Goal: Information Seeking & Learning: Check status

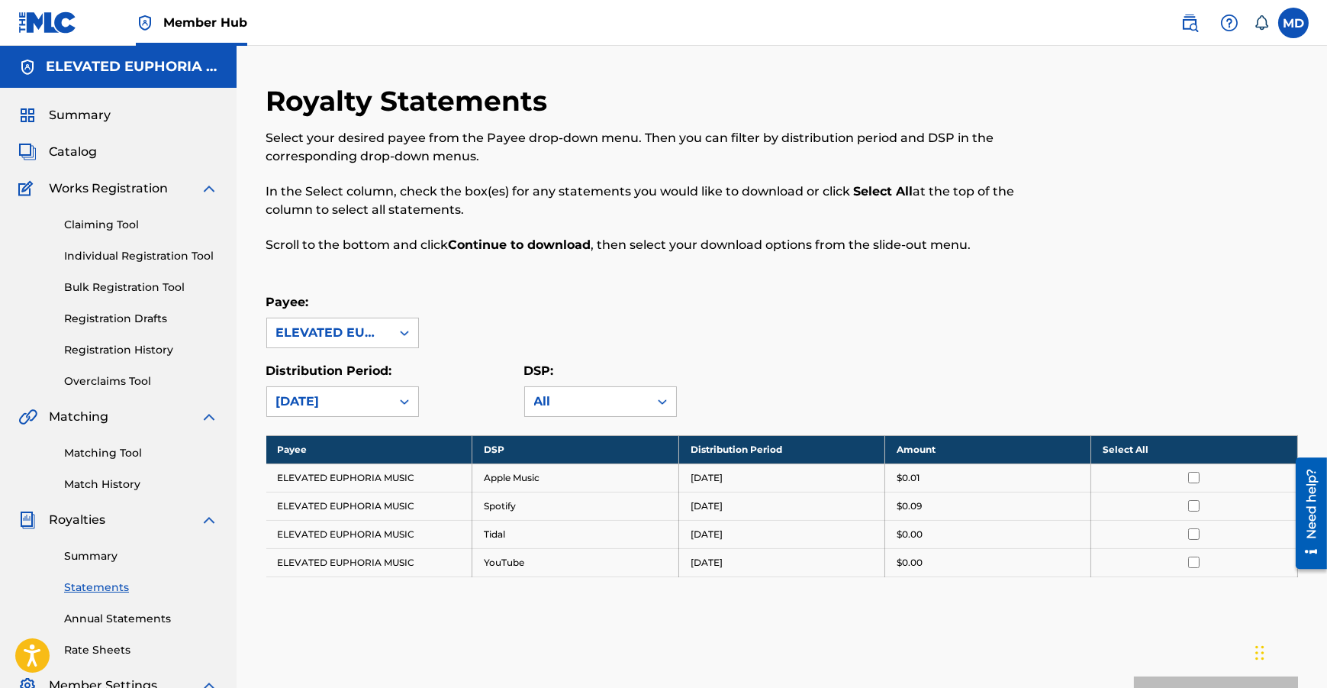
click at [74, 162] on div "Summary Catalog Works Registration Claiming Tool Individual Registration Tool B…" at bounding box center [118, 480] width 237 height 785
click at [78, 151] on span "Catalog" at bounding box center [73, 152] width 48 height 18
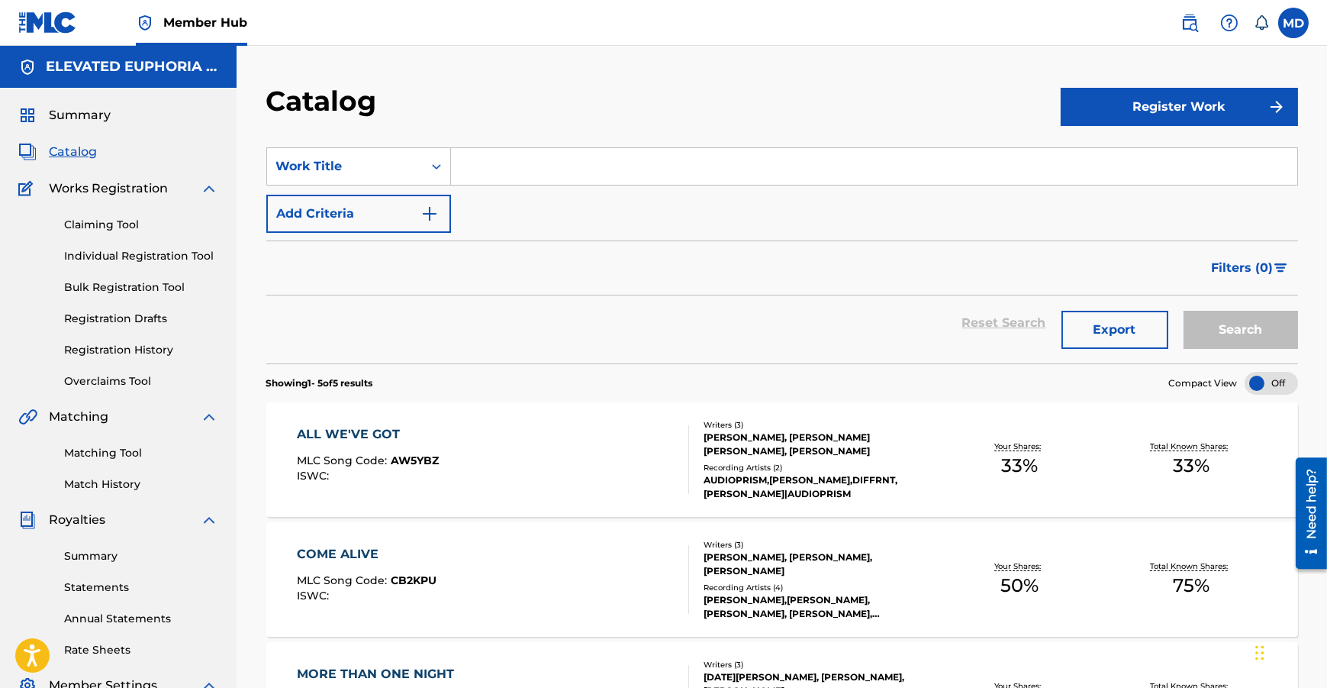
click at [347, 553] on div "COME ALIVE" at bounding box center [367, 554] width 140 height 18
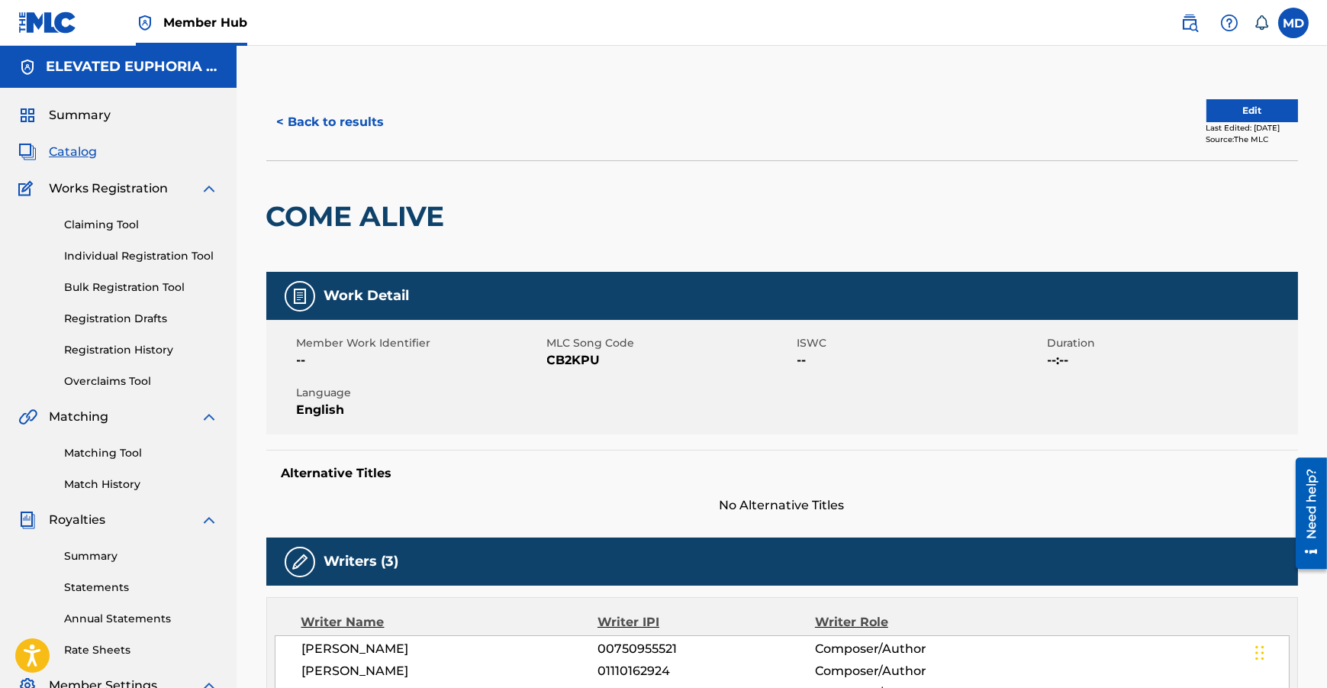
click at [77, 164] on div "Summary Catalog Works Registration Claiming Tool Individual Registration Tool B…" at bounding box center [118, 480] width 237 height 785
click at [79, 153] on span "Catalog" at bounding box center [73, 152] width 48 height 18
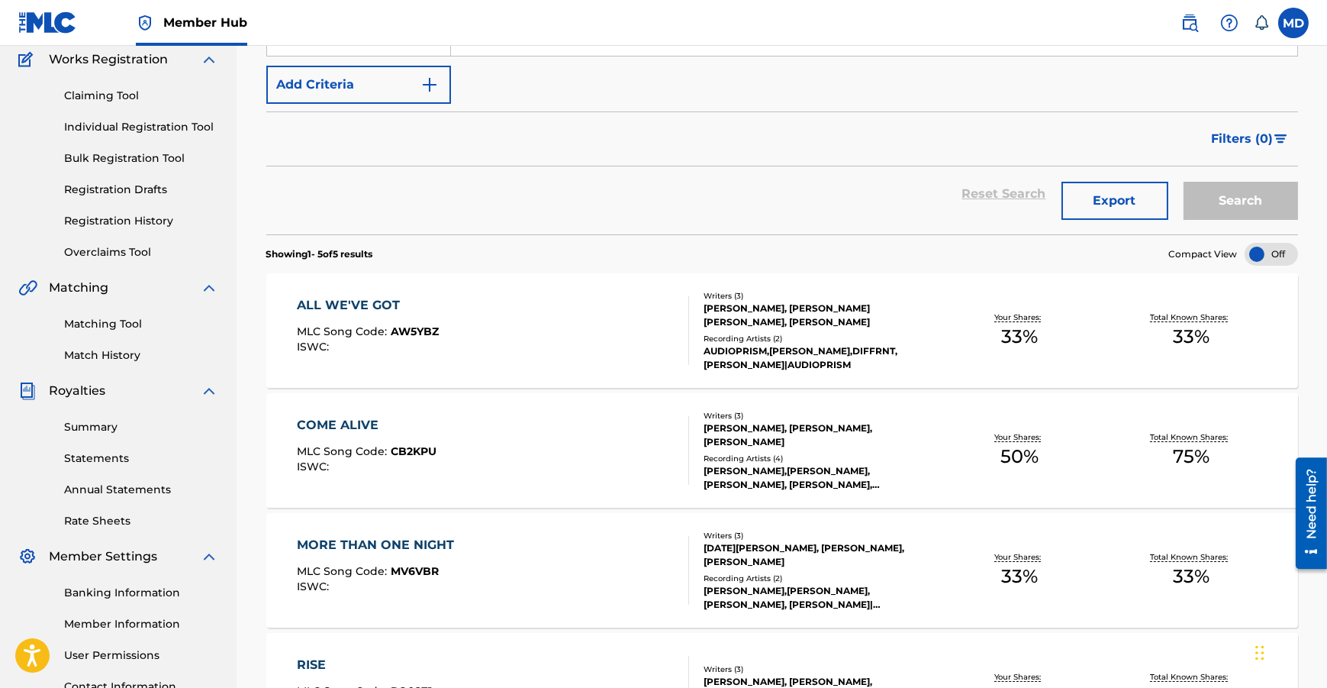
scroll to position [277, 0]
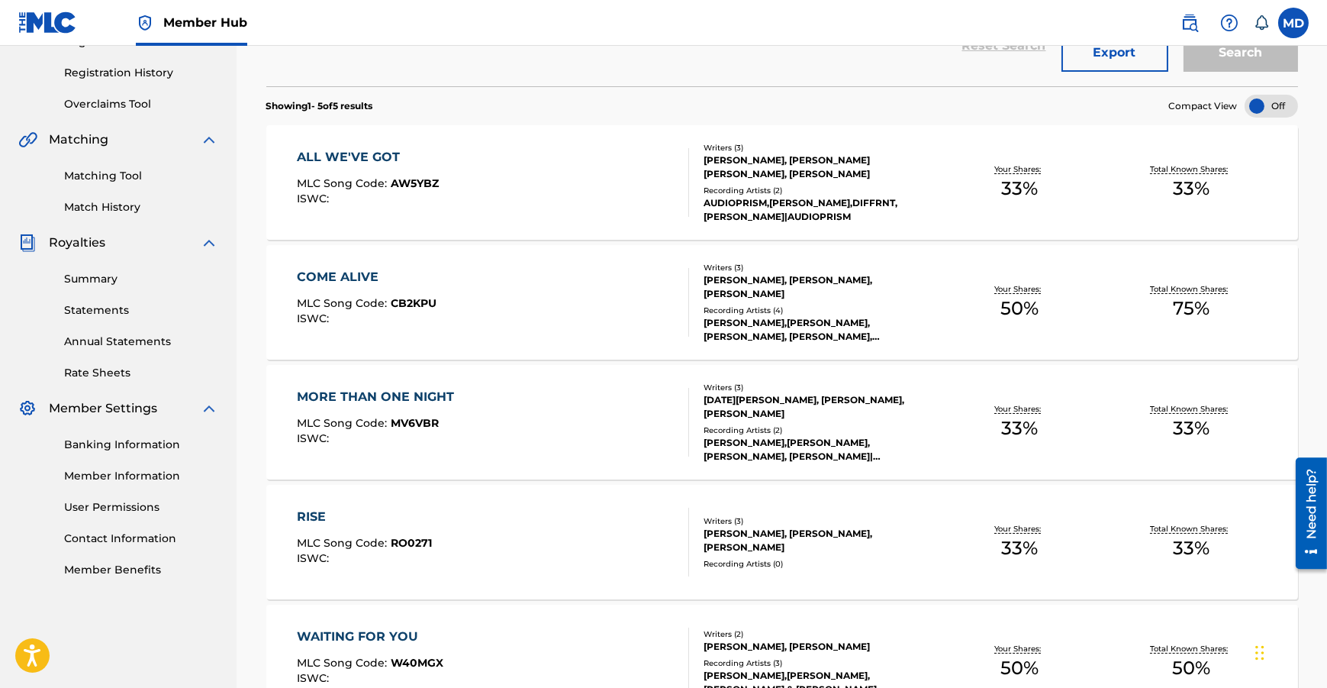
click at [435, 390] on div "MORE THAN ONE NIGHT" at bounding box center [379, 397] width 165 height 18
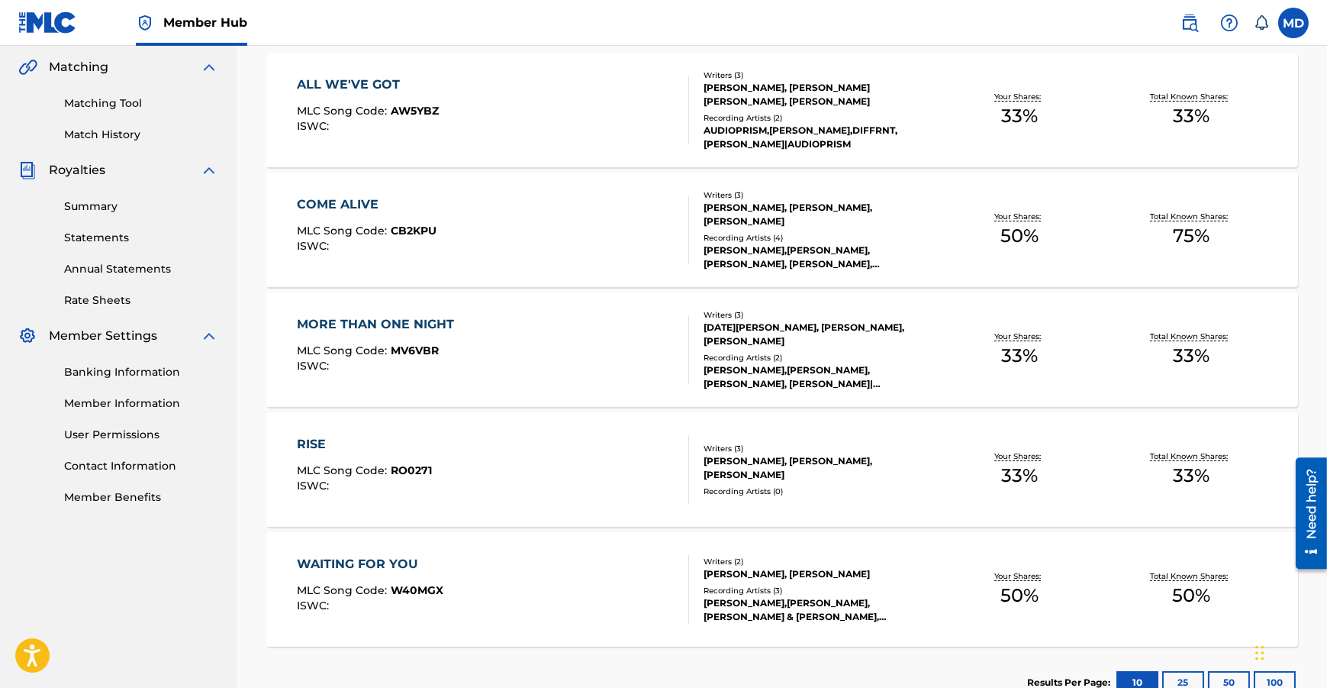
scroll to position [416, 0]
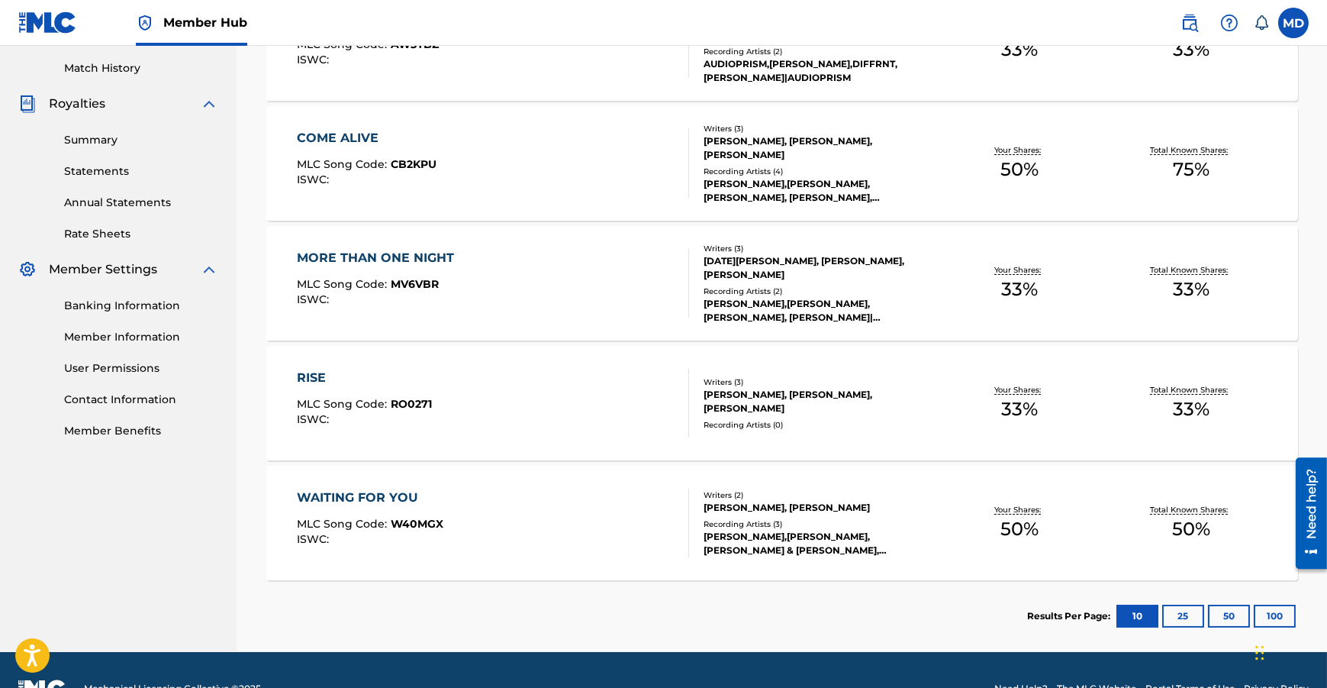
click at [368, 498] on div "WAITING FOR YOU" at bounding box center [370, 497] width 147 height 18
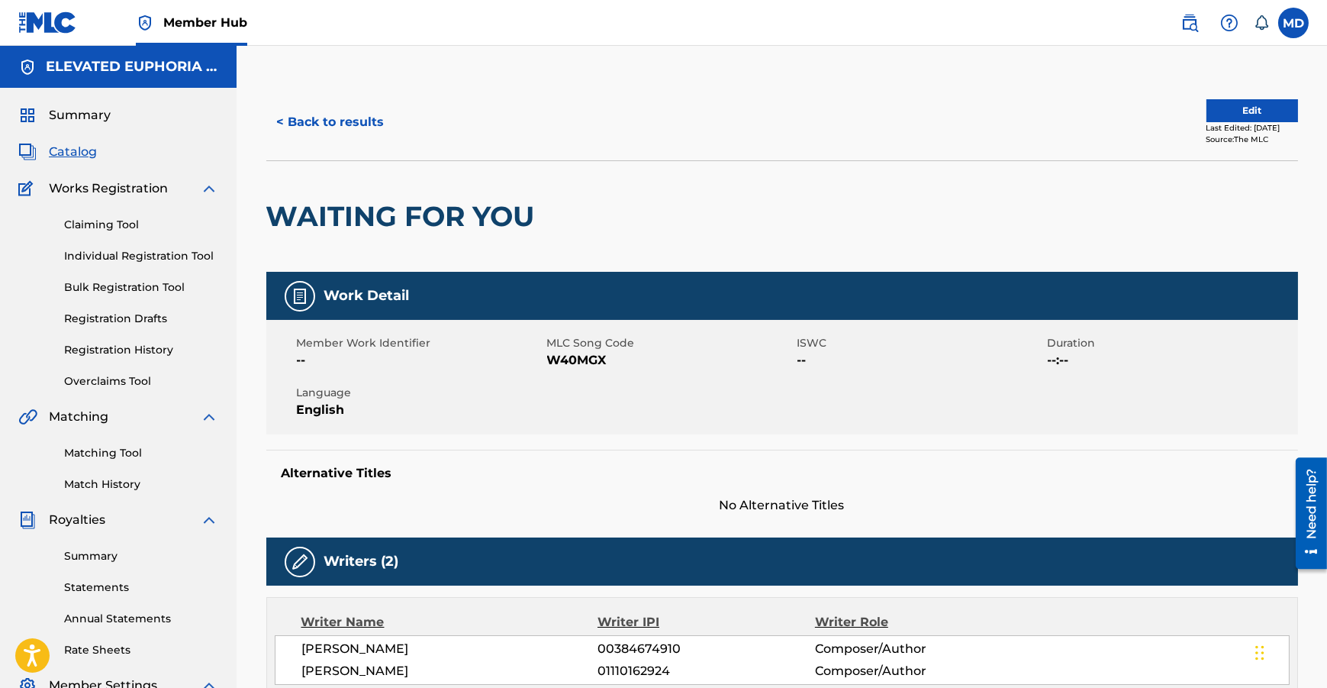
scroll to position [138, 0]
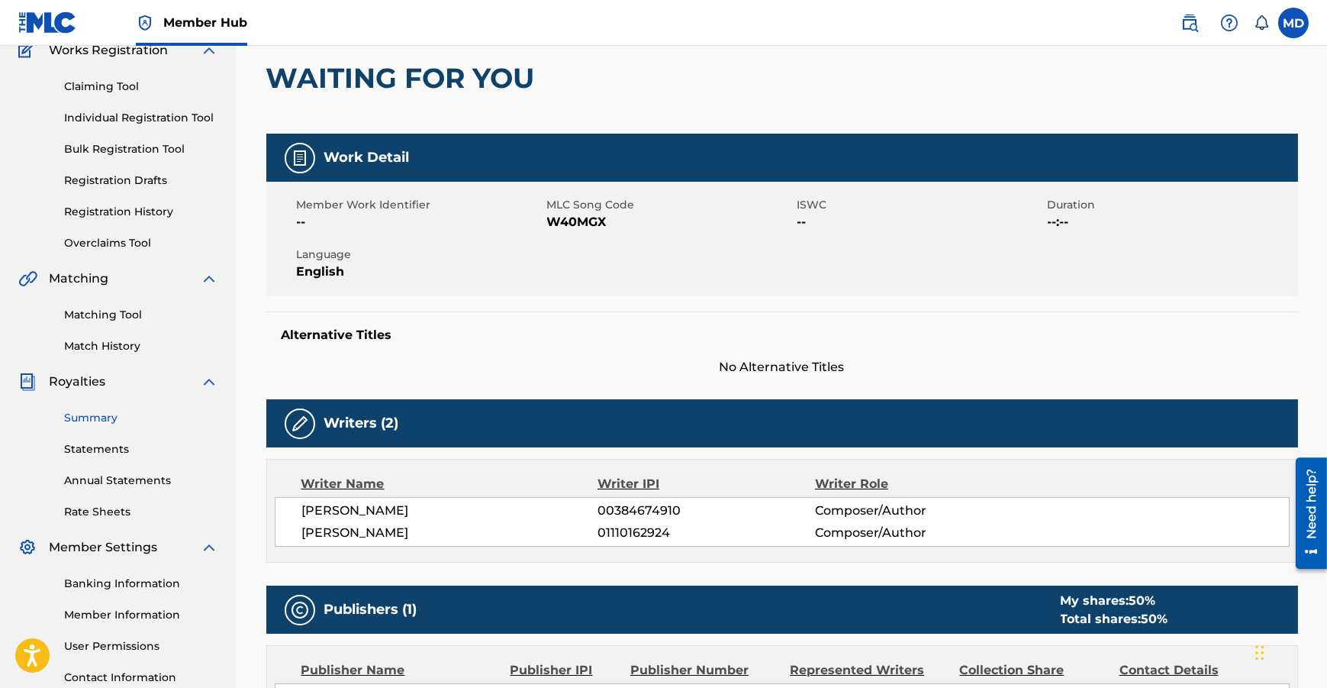
click at [121, 415] on link "Summary" at bounding box center [141, 418] width 154 height 16
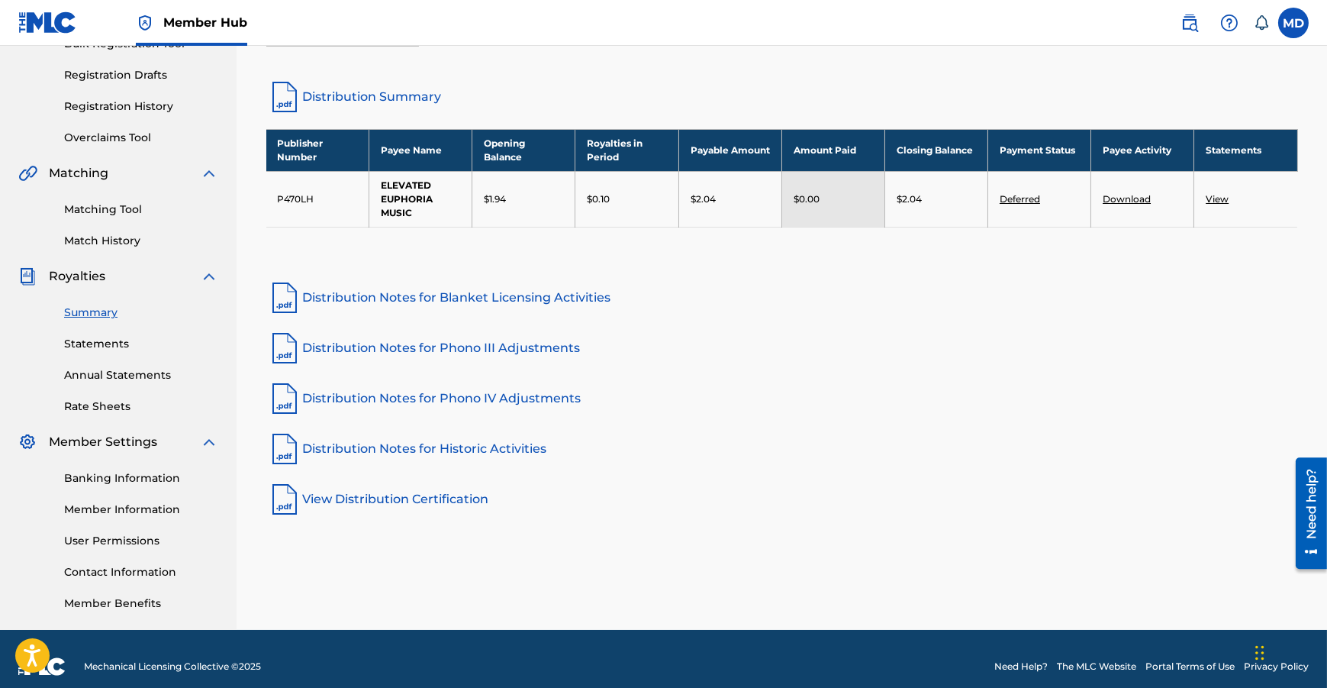
scroll to position [259, 0]
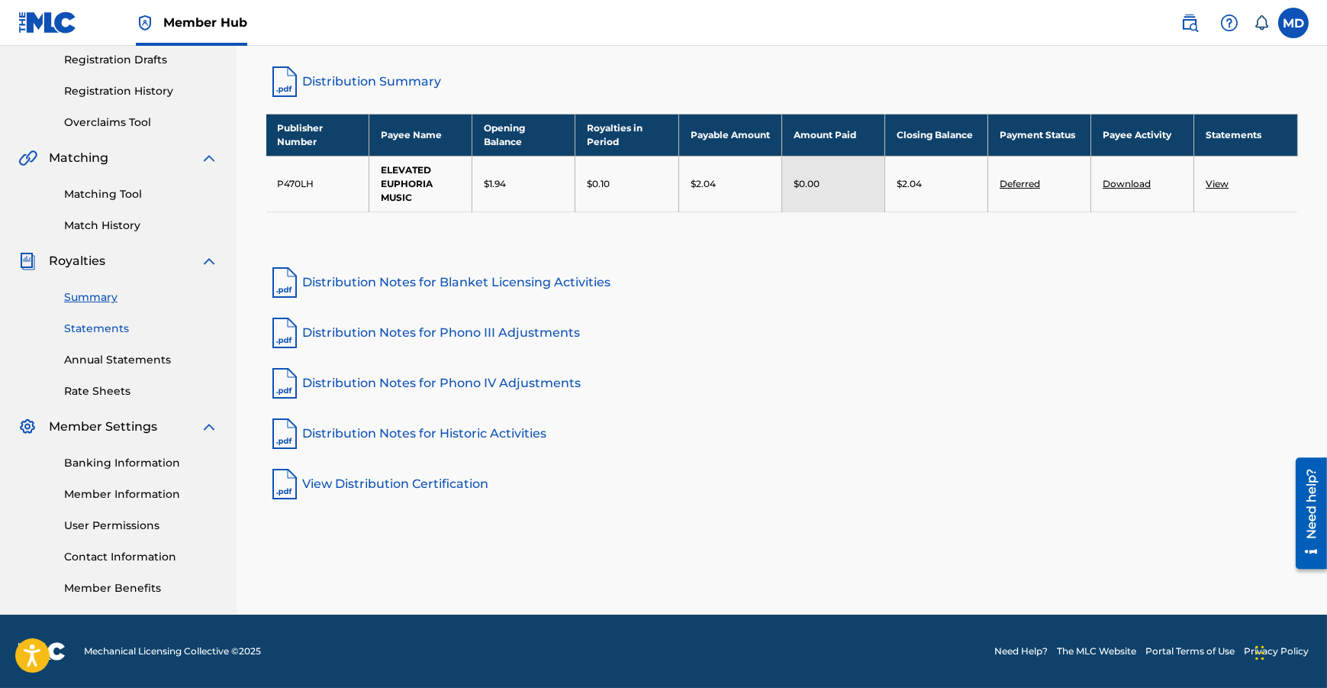
click at [99, 330] on link "Statements" at bounding box center [141, 329] width 154 height 16
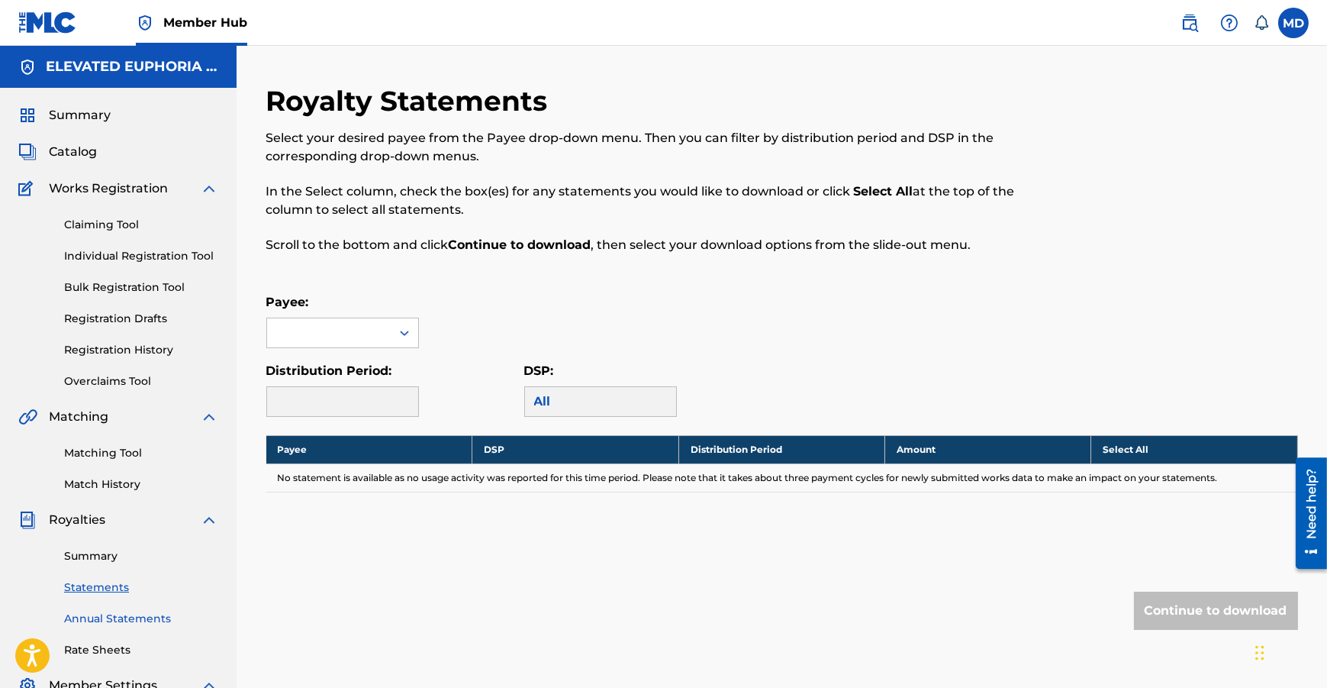
click at [122, 624] on link "Annual Statements" at bounding box center [141, 619] width 154 height 16
